Goal: Book appointment/travel/reservation

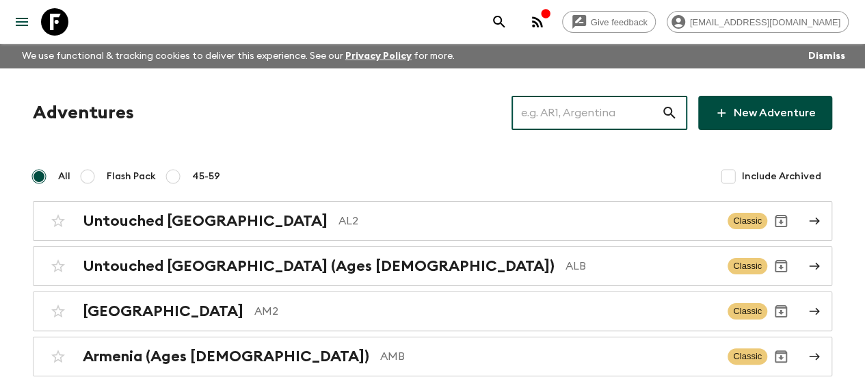
click at [616, 96] on input "text" at bounding box center [587, 113] width 150 height 38
paste input "turkey"
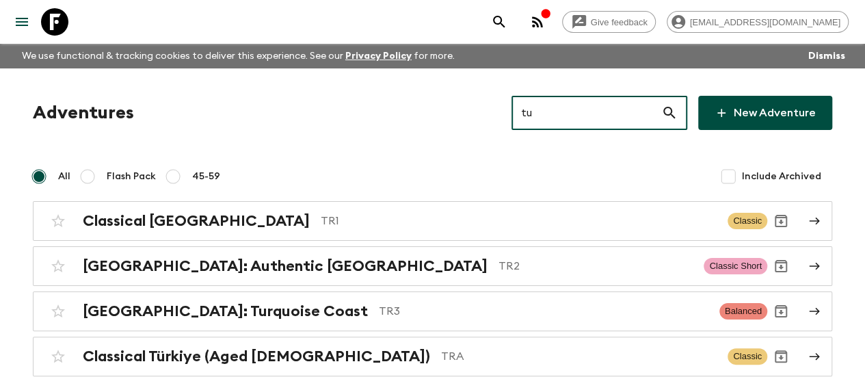
type input "t"
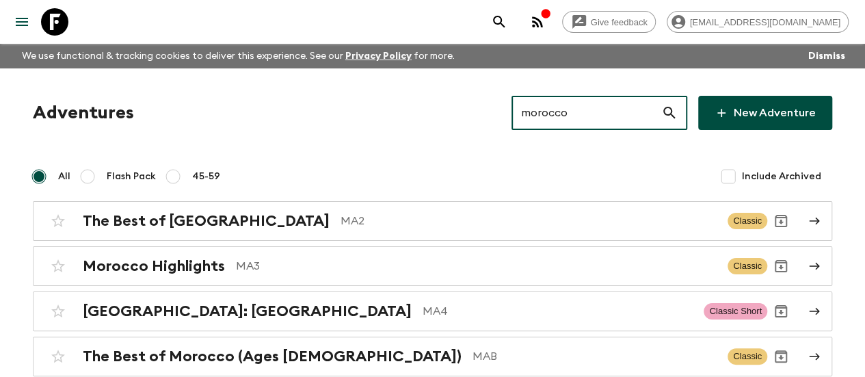
click at [625, 127] on input "morocco" at bounding box center [587, 113] width 150 height 38
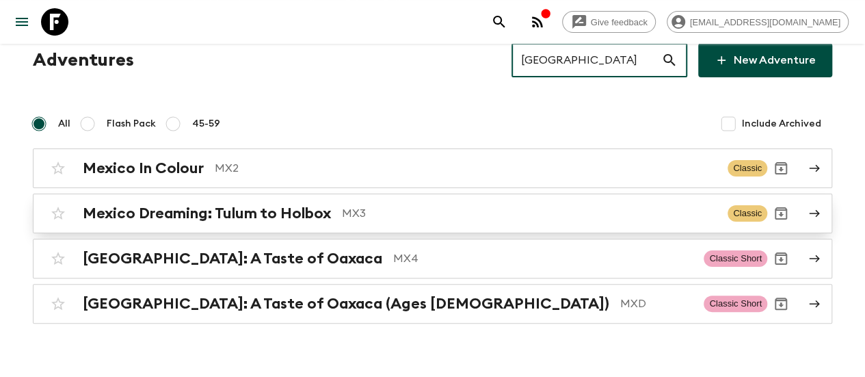
scroll to position [53, 0]
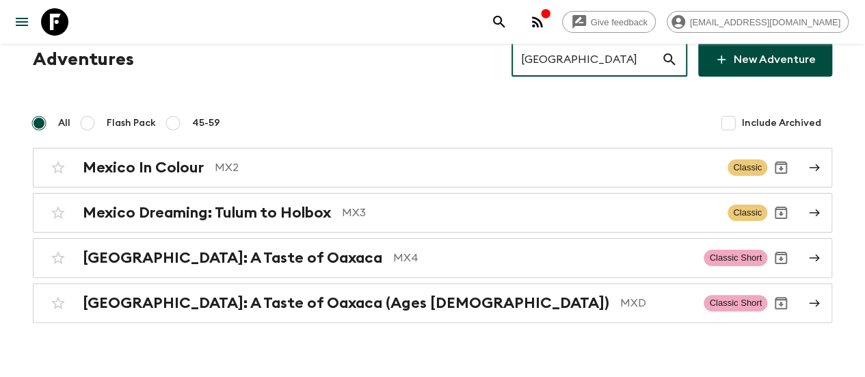
type input "[GEOGRAPHIC_DATA]"
click at [625, 56] on input "[GEOGRAPHIC_DATA]" at bounding box center [587, 59] width 150 height 38
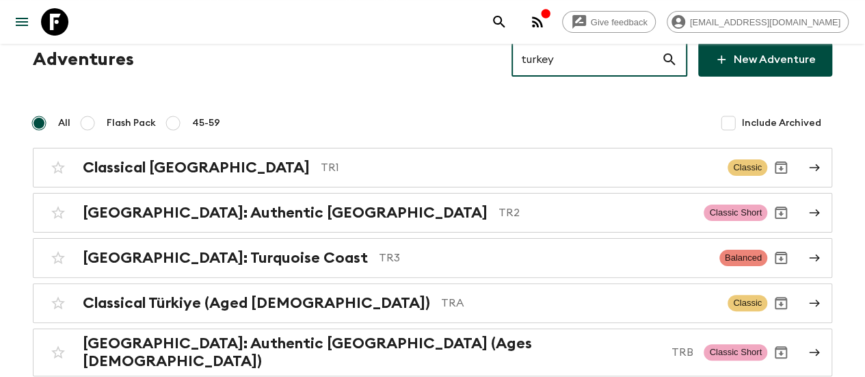
click at [603, 58] on input "turkey" at bounding box center [587, 59] width 150 height 38
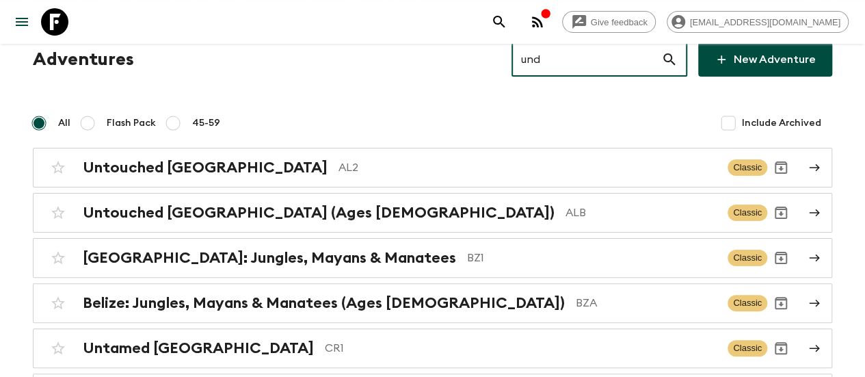
scroll to position [0, 0]
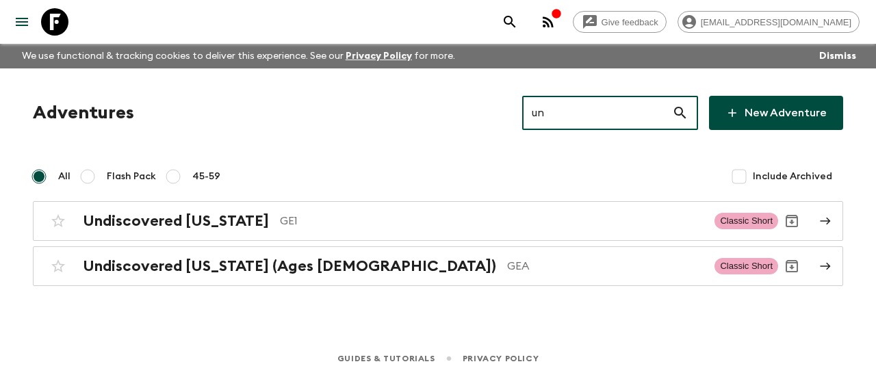
type input "u"
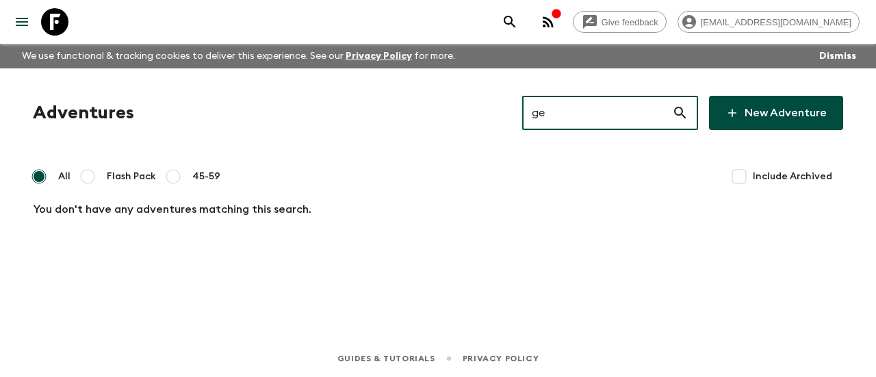
type input "g"
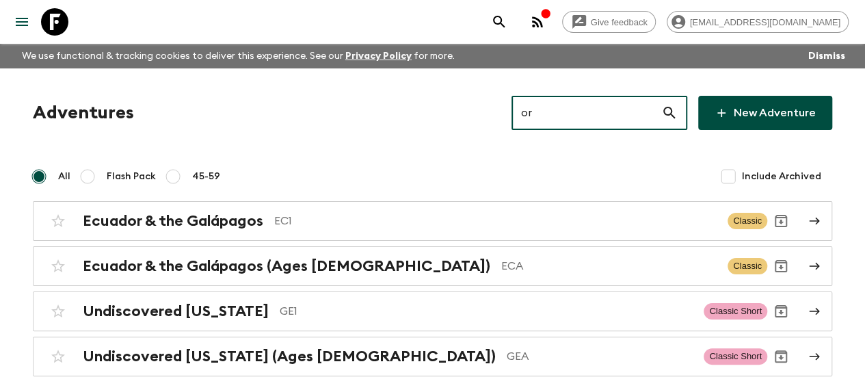
type input "o"
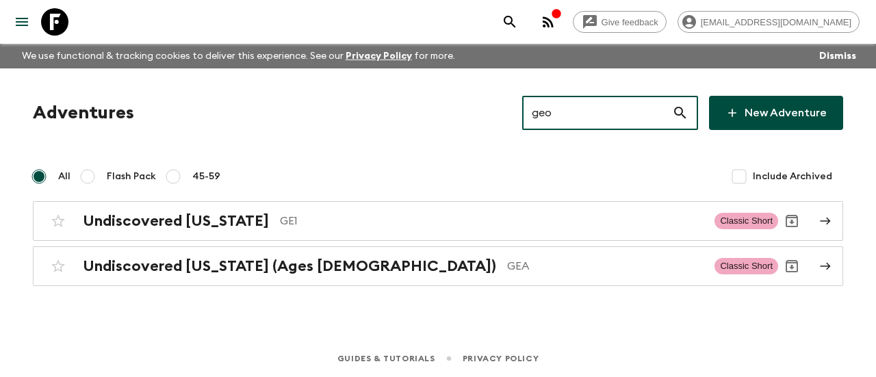
type input "geo"
click at [575, 122] on input "geo" at bounding box center [597, 113] width 150 height 38
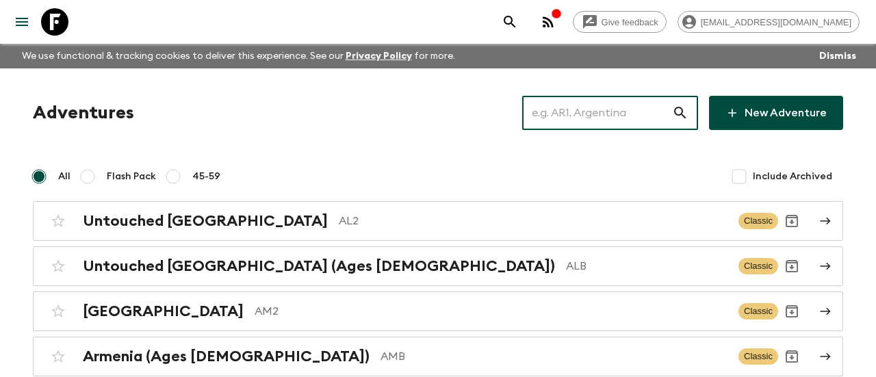
type input "e"
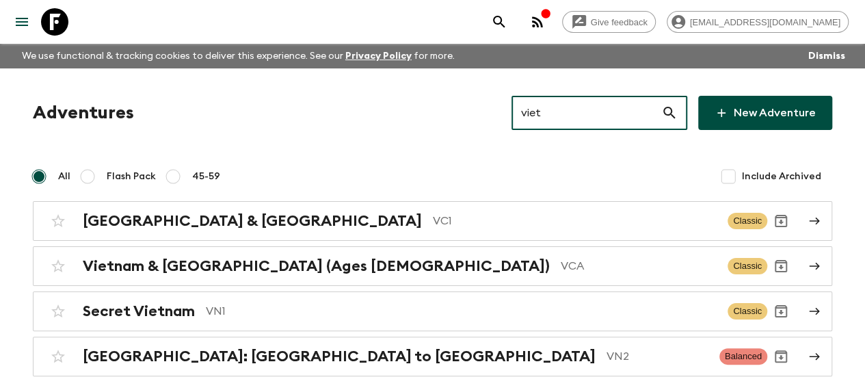
click at [543, 114] on input "viet" at bounding box center [587, 113] width 150 height 38
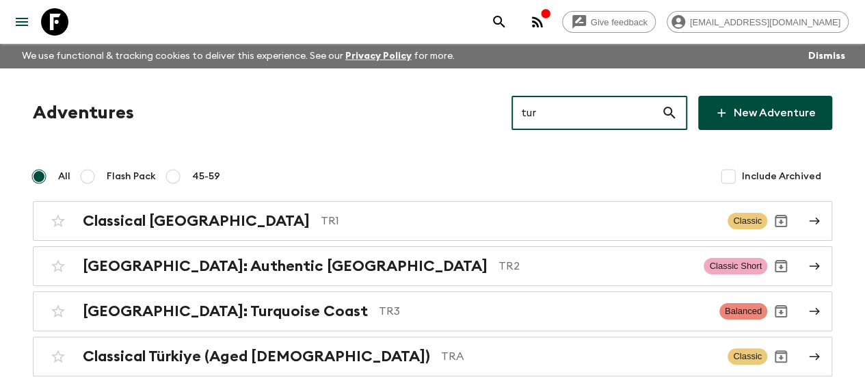
click at [549, 121] on input "tur" at bounding box center [587, 113] width 150 height 38
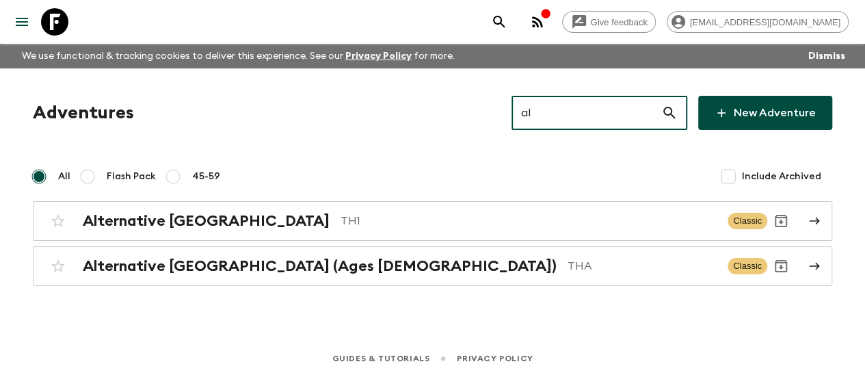
type input "a"
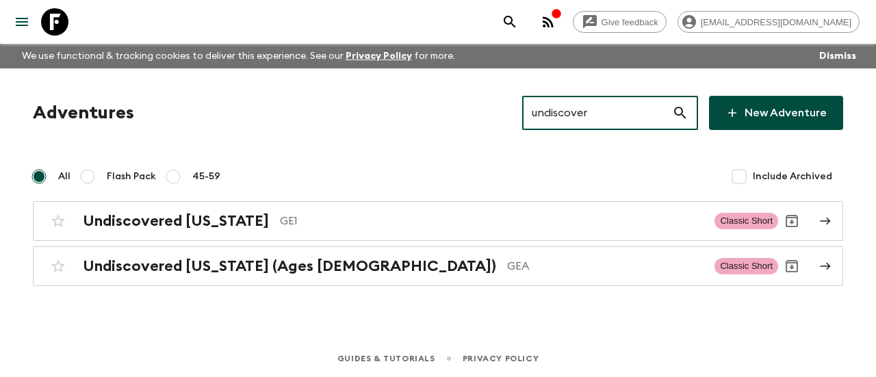
click at [601, 107] on input "undiscover" at bounding box center [597, 113] width 150 height 38
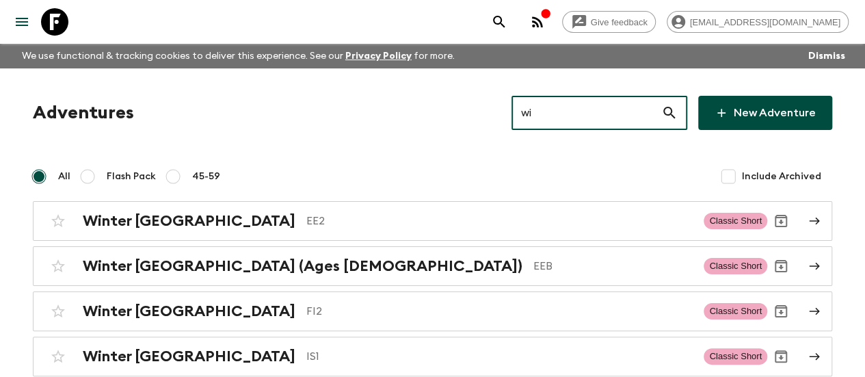
type input "w"
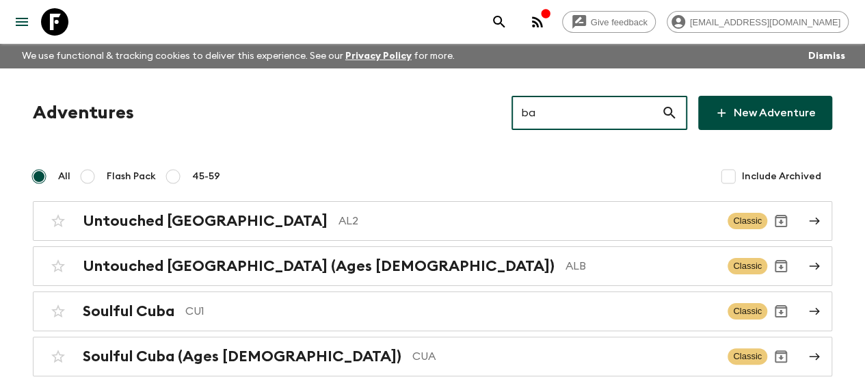
type input "b"
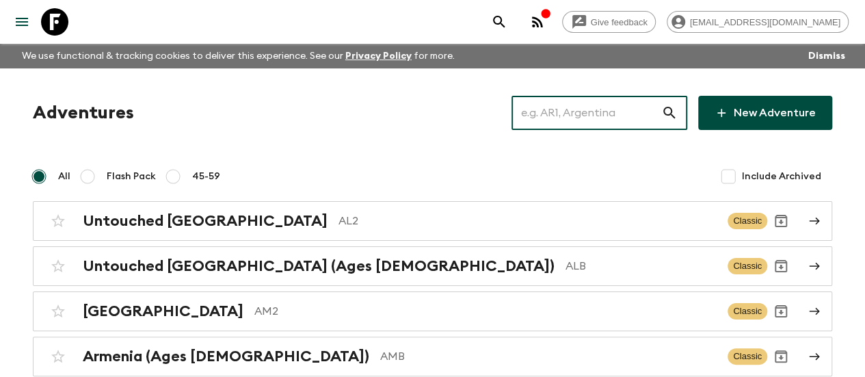
click at [591, 121] on input "text" at bounding box center [587, 113] width 150 height 38
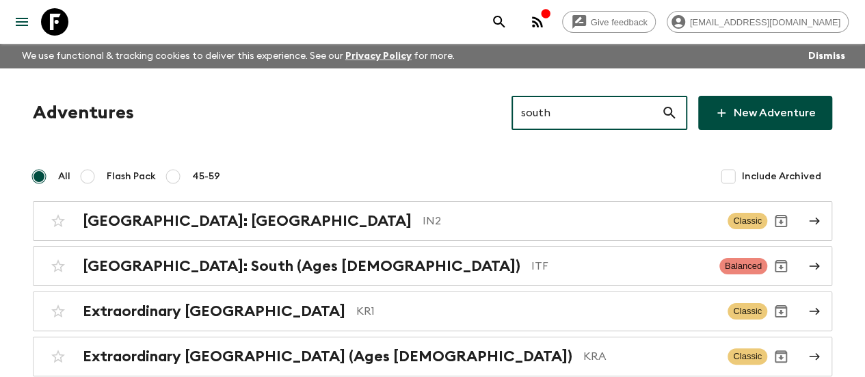
click at [608, 116] on input "south" at bounding box center [587, 113] width 150 height 38
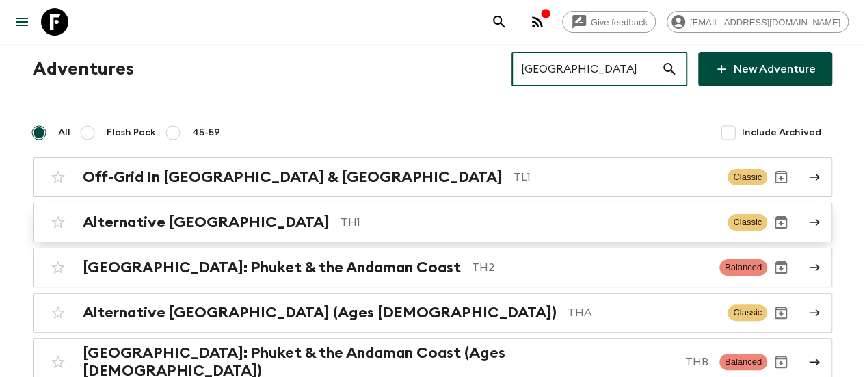
scroll to position [44, 0]
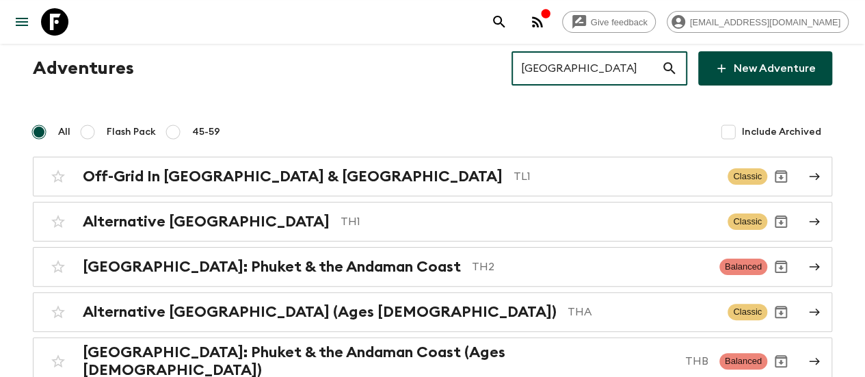
click at [592, 75] on input "[GEOGRAPHIC_DATA]" at bounding box center [587, 68] width 150 height 38
paste input "Azores"
click at [592, 75] on div "Adventures Azores ​ New Adventure All Flash Pack 45-59 Include Archived Off-Gri…" at bounding box center [432, 204] width 865 height 361
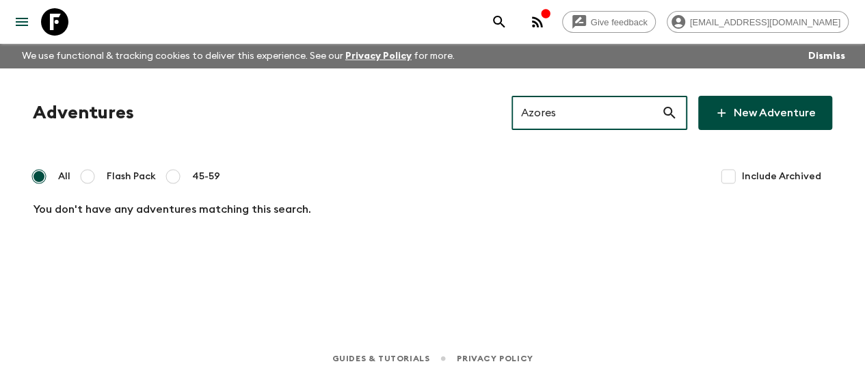
scroll to position [0, 0]
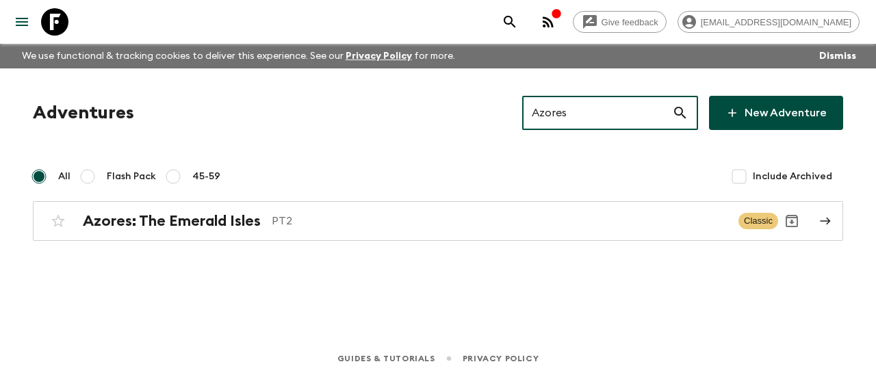
type input "Azores"
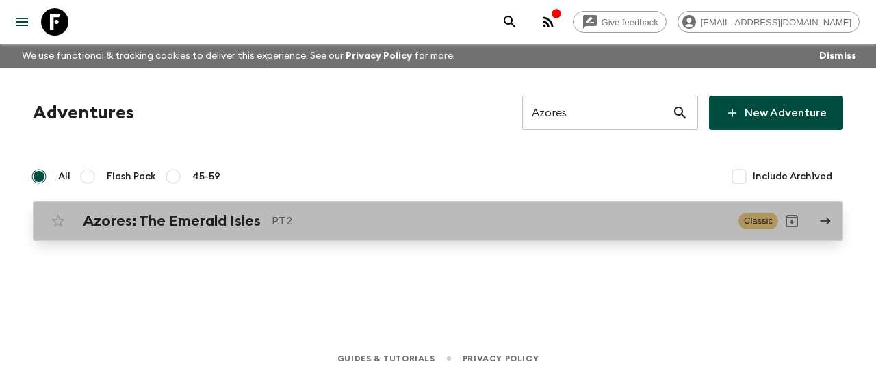
click at [172, 226] on h2 "Azores: The Emerald Isles" at bounding box center [172, 221] width 178 height 18
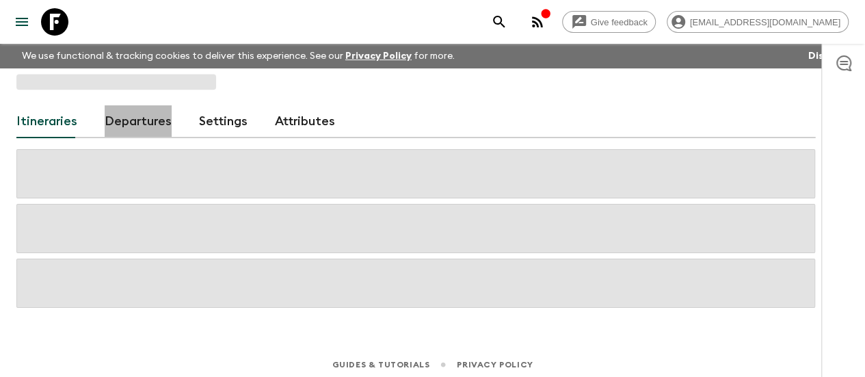
click at [166, 129] on link "Departures" at bounding box center [138, 121] width 67 height 33
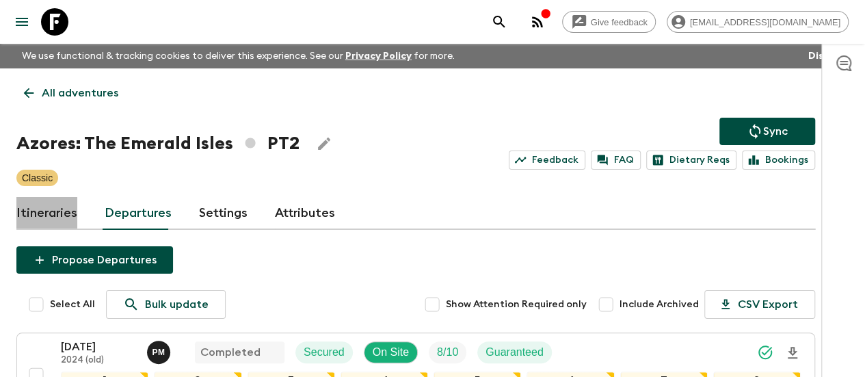
click at [77, 210] on link "Itineraries" at bounding box center [46, 213] width 61 height 33
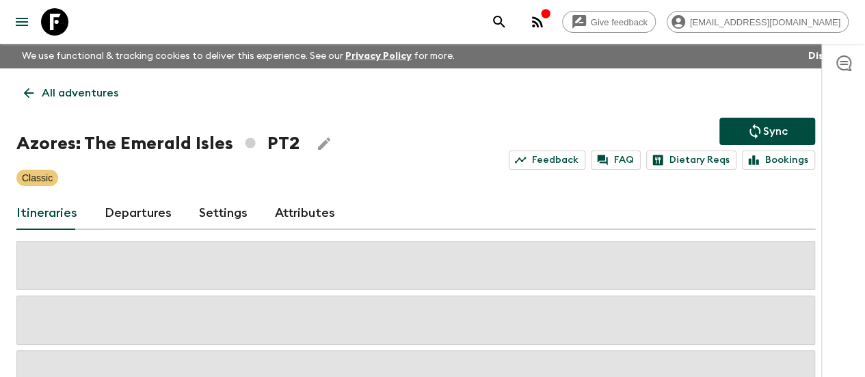
scroll to position [63, 0]
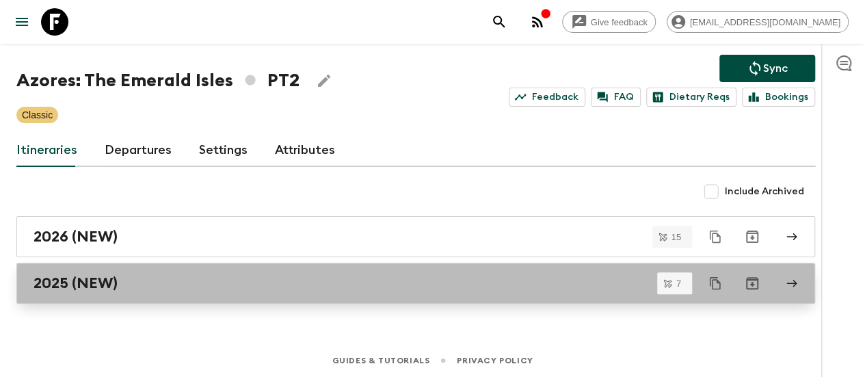
click at [111, 291] on link "2025 (NEW)" at bounding box center [415, 283] width 799 height 41
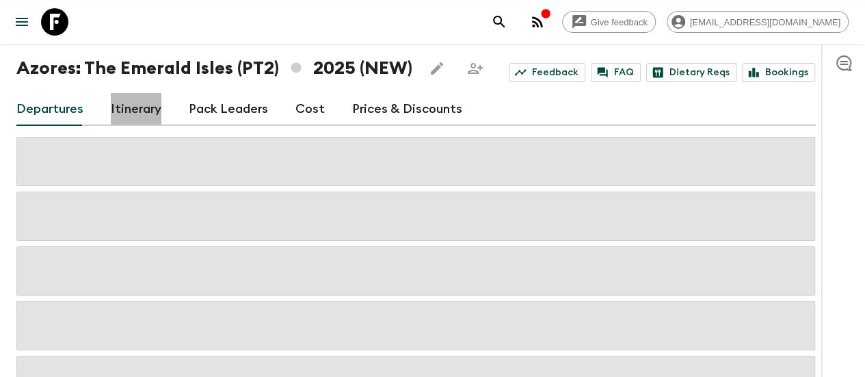
click at [137, 110] on link "Itinerary" at bounding box center [136, 109] width 51 height 33
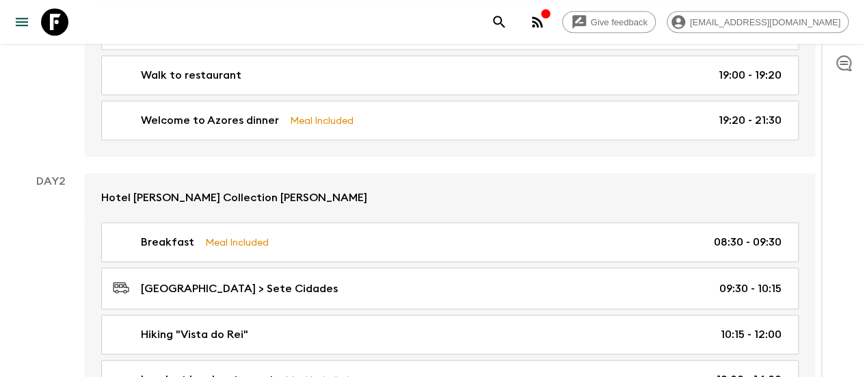
scroll to position [372, 0]
